Goal: Navigation & Orientation: Find specific page/section

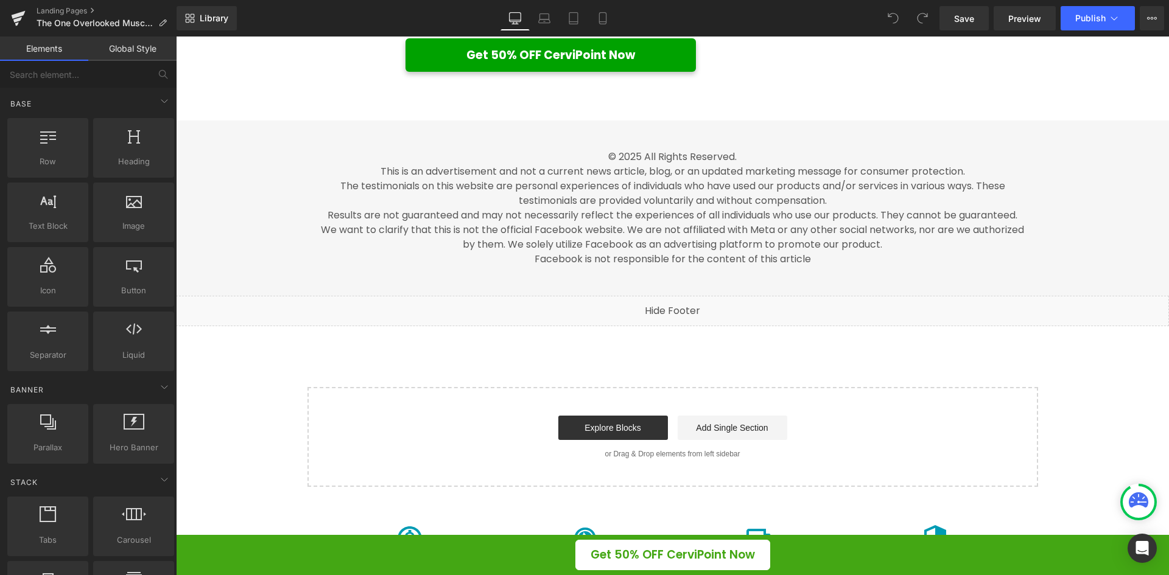
scroll to position [5742, 0]
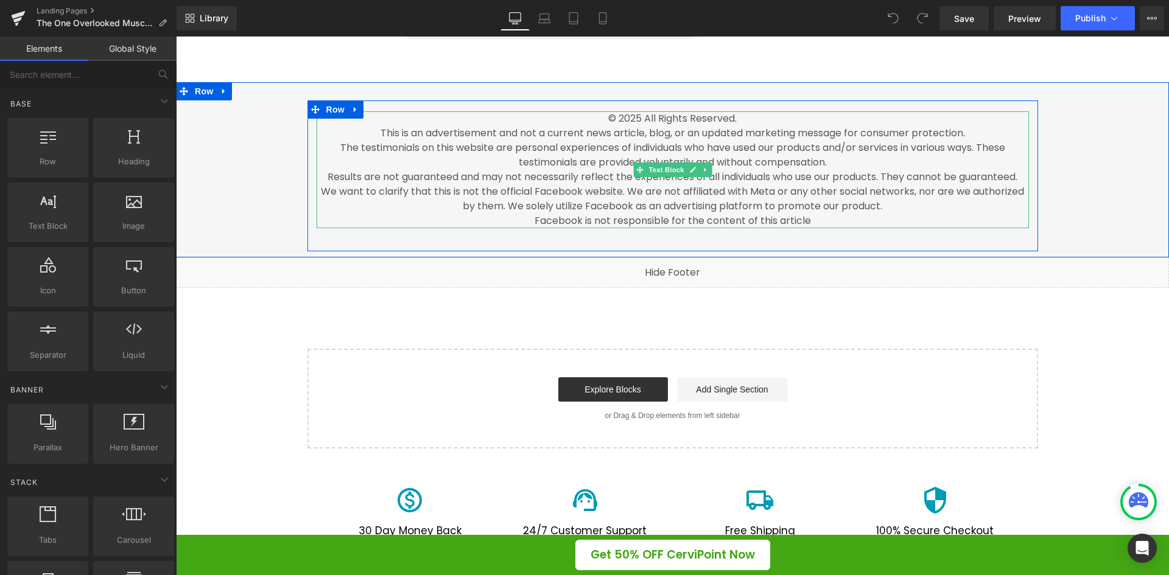
click at [606, 162] on p "The testimonials on this website are personal experiences of individuals who ha…" at bounding box center [673, 155] width 712 height 29
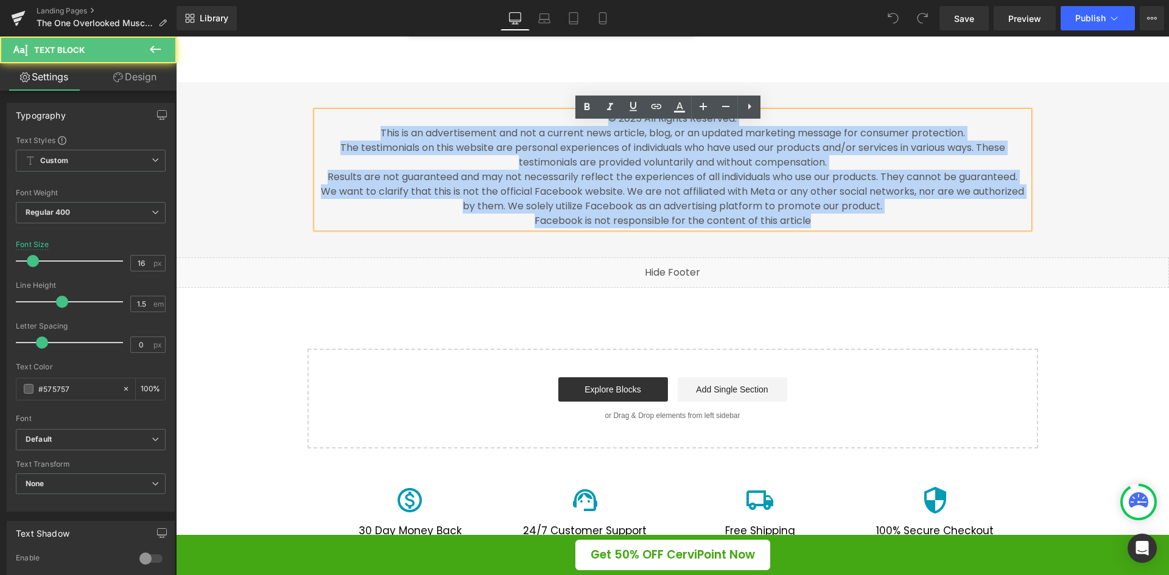
drag, startPoint x: 807, startPoint y: 235, endPoint x: 418, endPoint y: 130, distance: 402.8
click at [418, 130] on div "© 2025 All Rights Reserved. This is an advertisement and not a current news art…" at bounding box center [673, 169] width 712 height 117
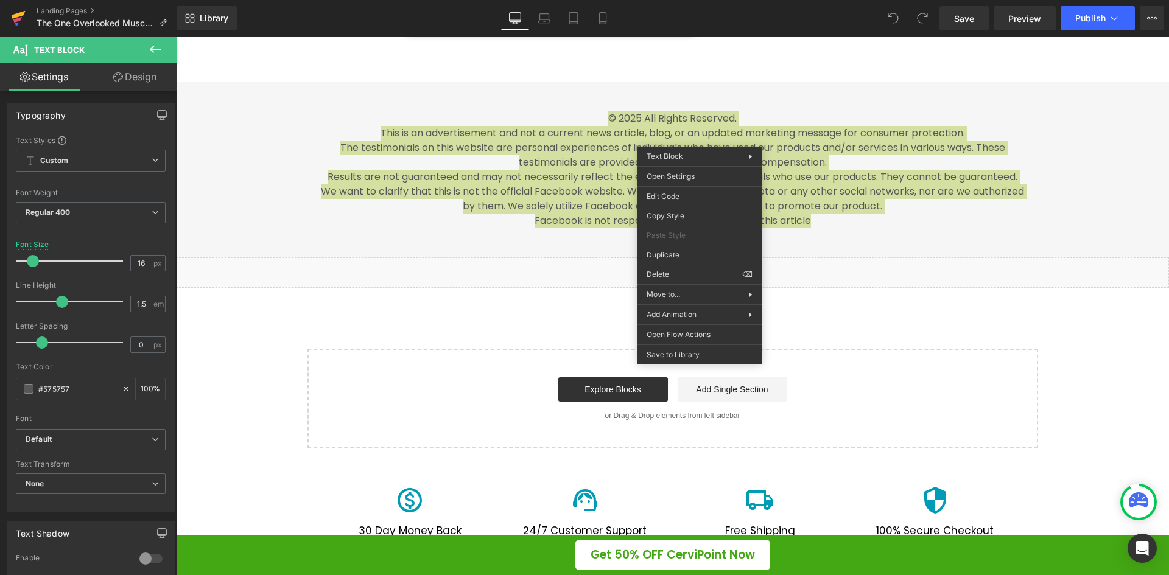
click at [7, 18] on link at bounding box center [18, 18] width 37 height 37
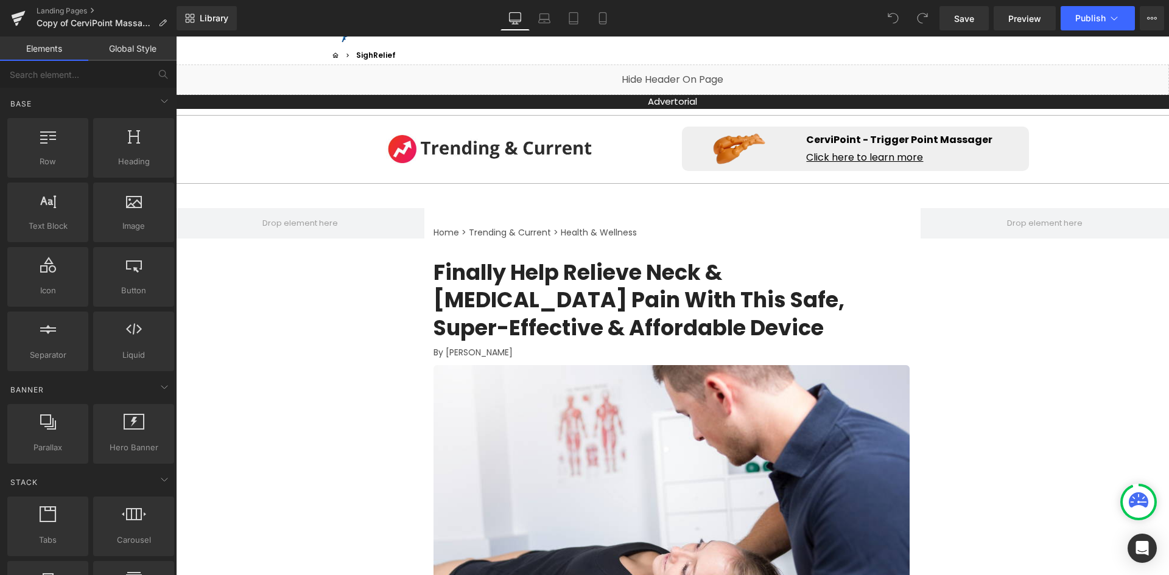
scroll to position [122, 0]
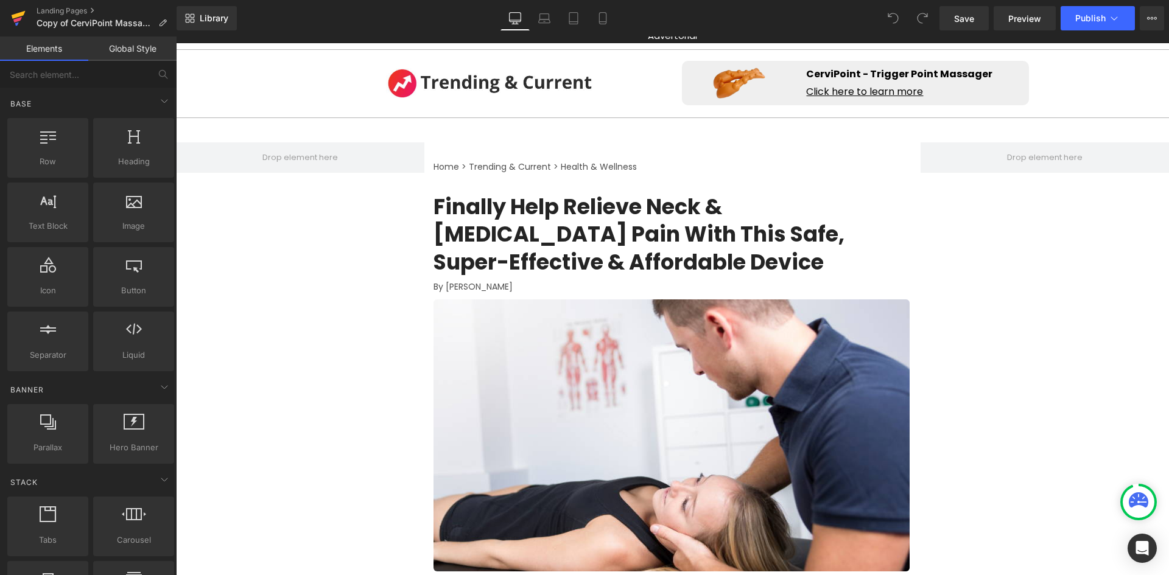
click at [14, 13] on icon at bounding box center [18, 18] width 15 height 30
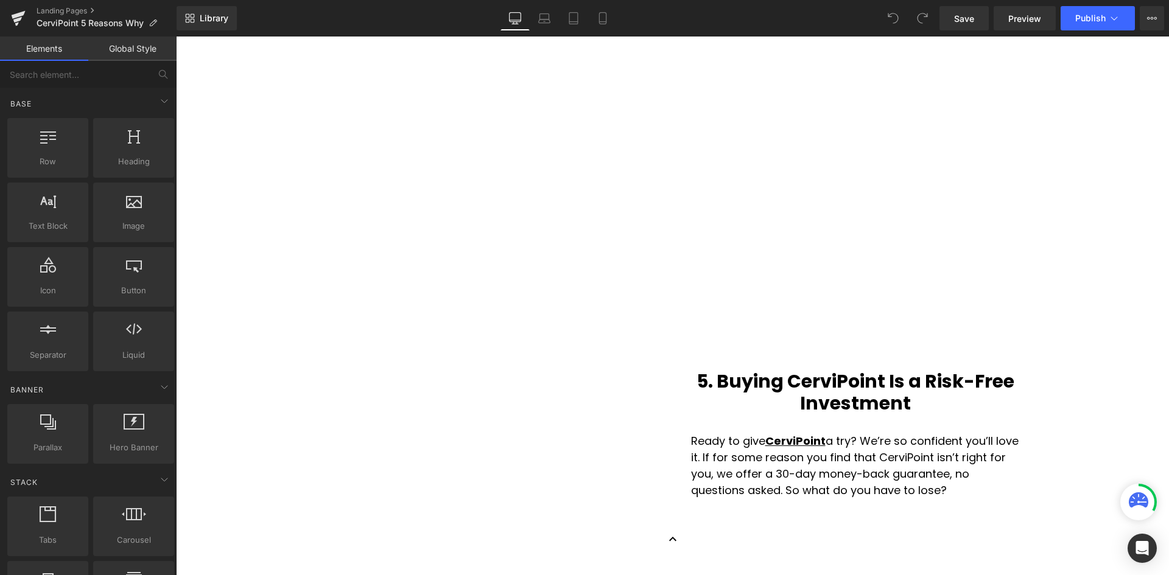
scroll to position [2810, 0]
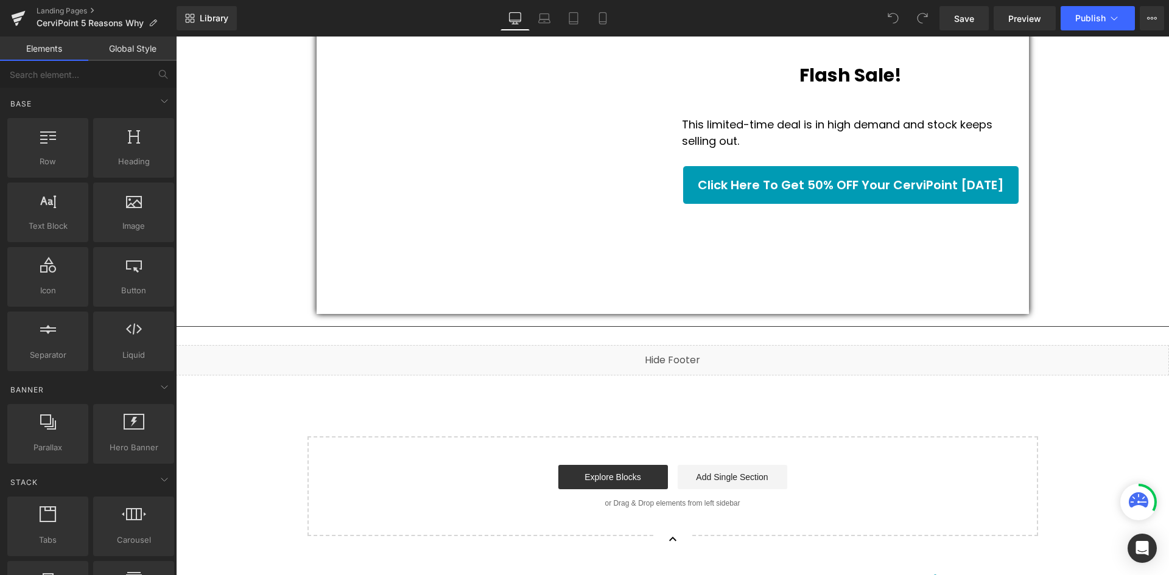
drag, startPoint x: 1160, startPoint y: 153, endPoint x: 1325, endPoint y: 584, distance: 461.3
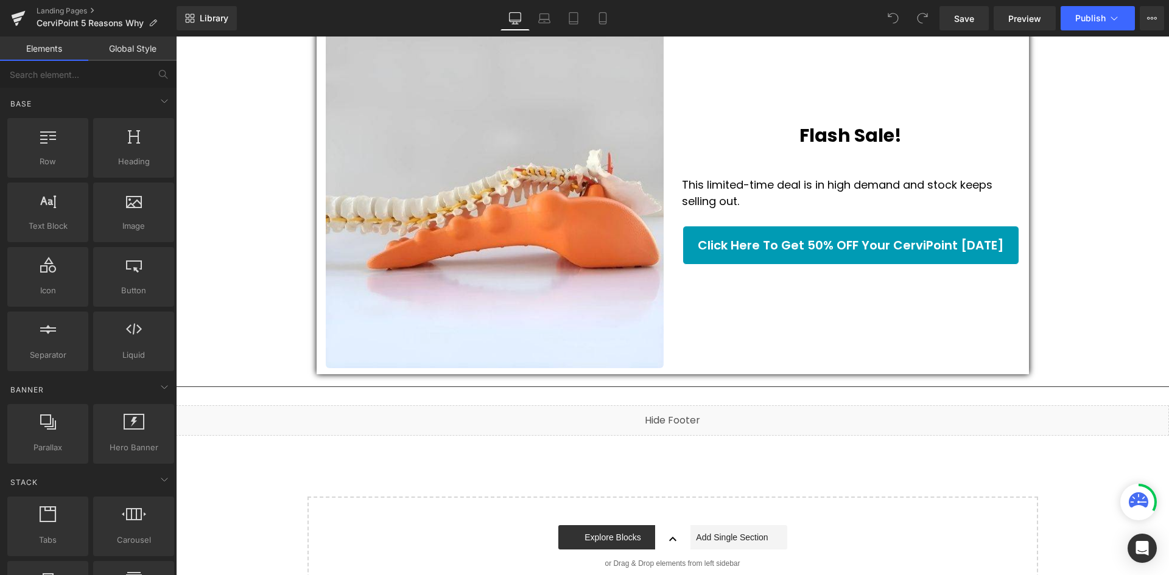
scroll to position [2750, 0]
click at [1038, 23] on span "Preview" at bounding box center [1024, 18] width 33 height 13
click at [21, 13] on icon at bounding box center [19, 15] width 14 height 8
